Goal: Transaction & Acquisition: Purchase product/service

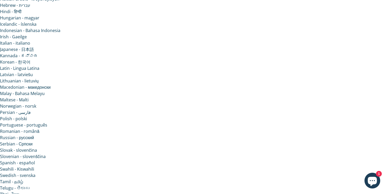
scroll to position [197, 0]
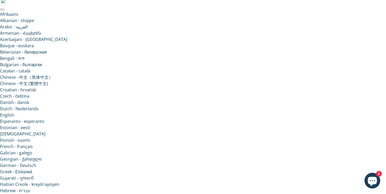
scroll to position [6, 0]
